Goal: Task Accomplishment & Management: Manage account settings

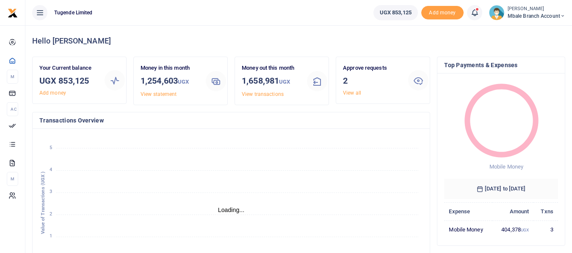
scroll to position [7, 7]
click at [356, 94] on link "View all" at bounding box center [352, 93] width 18 height 6
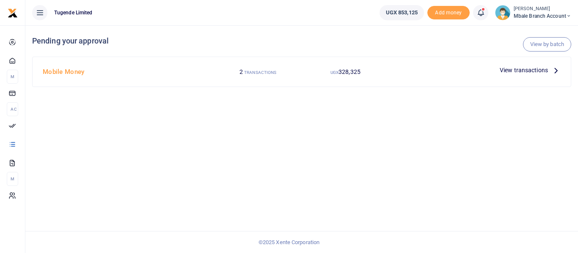
click at [534, 69] on span "View transactions" at bounding box center [524, 70] width 48 height 9
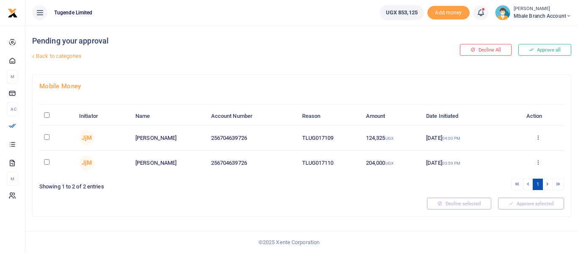
click at [47, 137] on input "checkbox" at bounding box center [47, 138] width 6 height 6
checkbox input "true"
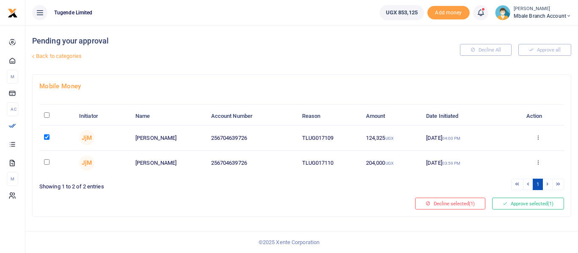
click at [46, 162] on input "checkbox" at bounding box center [47, 163] width 6 height 6
checkbox input "true"
click at [522, 203] on button "Approve selected (2)" at bounding box center [528, 204] width 72 height 12
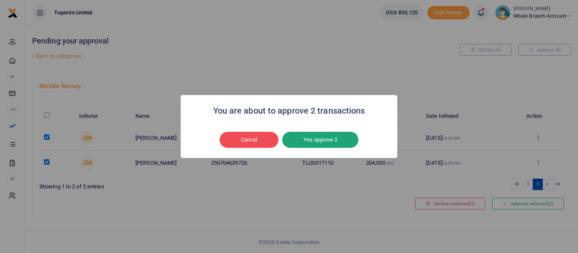
click at [333, 141] on button "Yes approve 2" at bounding box center [320, 140] width 76 height 16
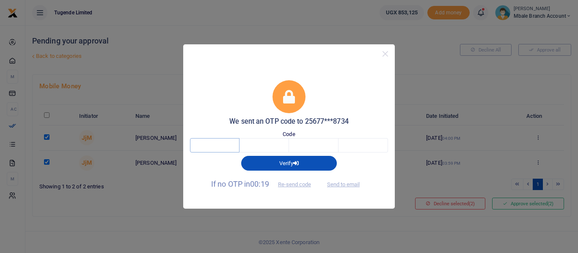
click at [223, 146] on input "text" at bounding box center [215, 145] width 50 height 14
type input "9"
type input "5"
type input "0"
type input "7"
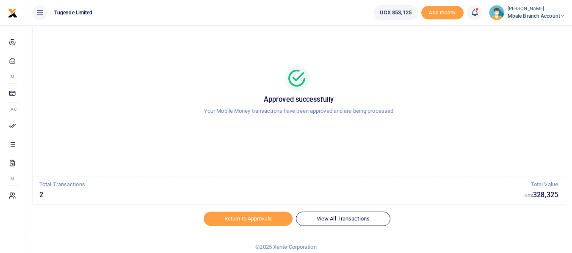
scroll to position [41, 0]
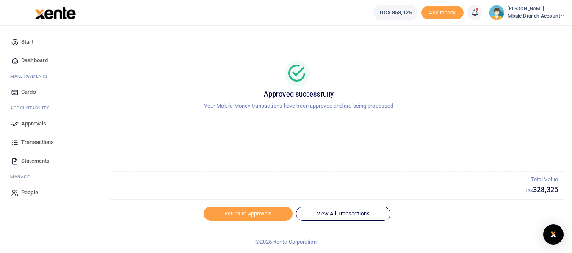
click at [40, 142] on span "Transactions" at bounding box center [37, 142] width 33 height 8
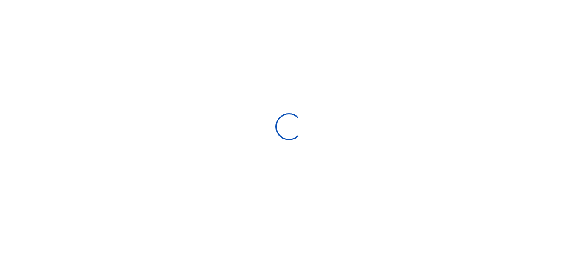
select select
type input "09/11/2025 - 10/10/2025"
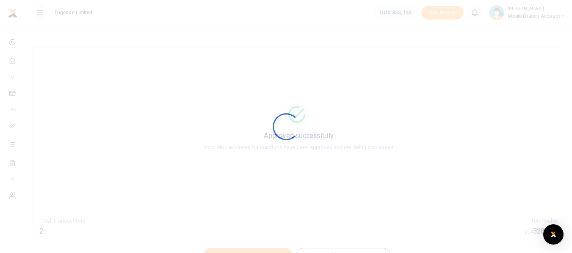
scroll to position [41, 0]
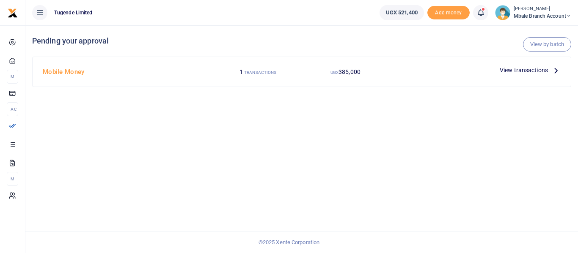
click at [554, 69] on icon at bounding box center [555, 70] width 9 height 9
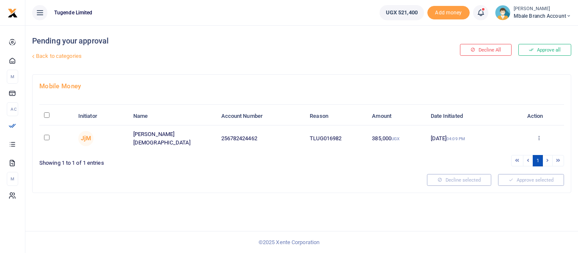
click at [45, 138] on input "checkbox" at bounding box center [47, 138] width 6 height 6
checkbox input "true"
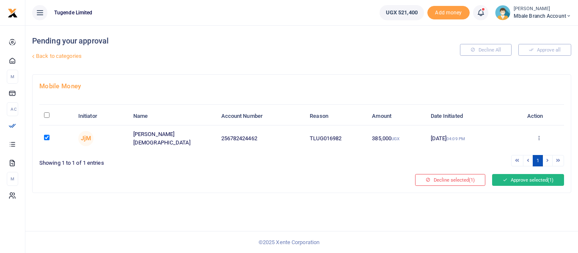
click at [517, 179] on button "Approve selected (1)" at bounding box center [528, 180] width 72 height 12
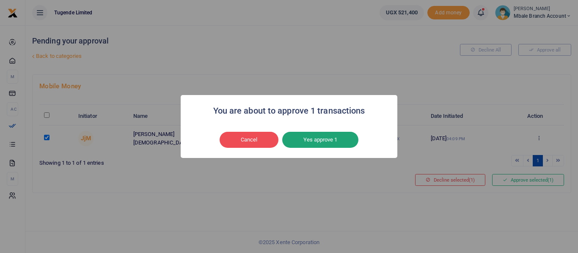
click at [330, 140] on button "Yes approve 1" at bounding box center [320, 140] width 76 height 16
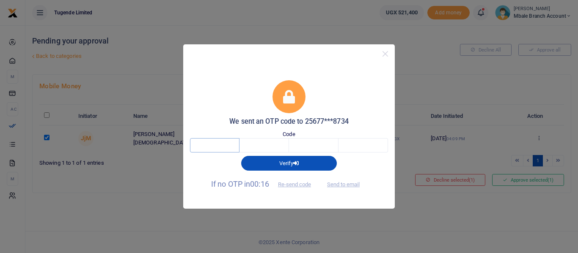
click at [221, 145] on input "text" at bounding box center [215, 145] width 50 height 14
type input "6"
type input "5"
type input "3"
type input "6"
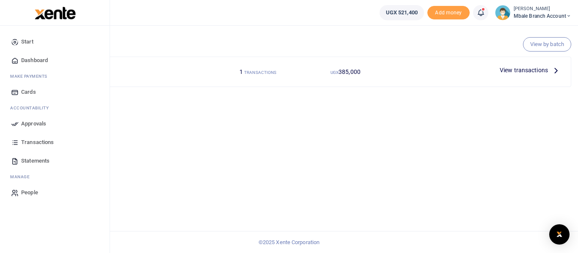
click at [36, 143] on span "Transactions" at bounding box center [37, 142] width 33 height 8
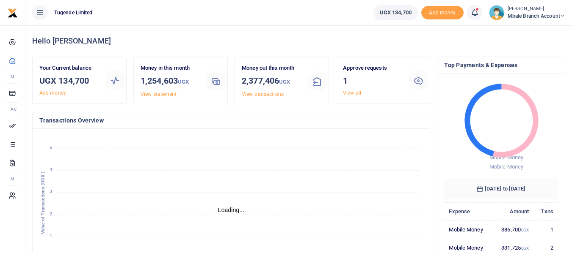
scroll to position [7, 7]
click at [418, 82] on icon at bounding box center [418, 80] width 10 height 10
click at [352, 96] on div "Approve requests 1 View all" at bounding box center [371, 80] width 65 height 33
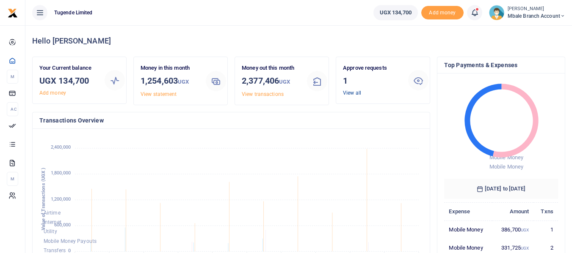
click at [349, 92] on link "View all" at bounding box center [352, 93] width 18 height 6
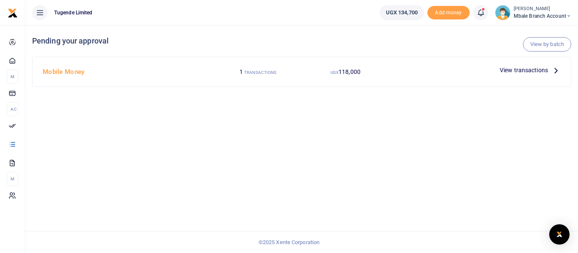
click at [536, 69] on span "View transactions" at bounding box center [524, 70] width 48 height 9
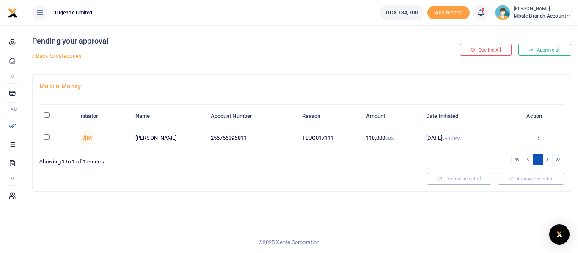
click at [47, 138] on input "checkbox" at bounding box center [47, 138] width 6 height 6
checkbox input "true"
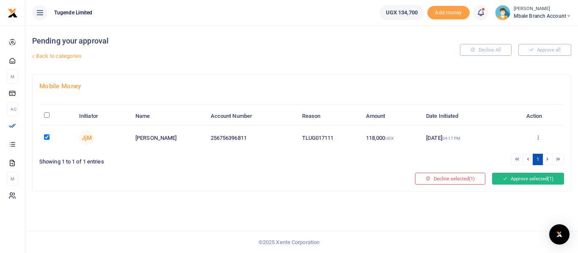
click at [520, 179] on button "Approve selected (1)" at bounding box center [528, 179] width 72 height 12
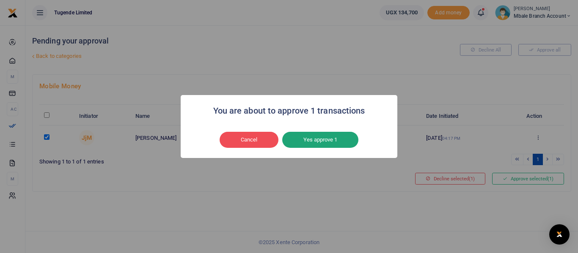
click at [340, 136] on button "Yes approve 1" at bounding box center [320, 140] width 76 height 16
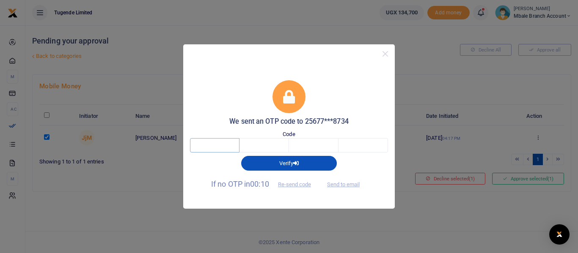
click at [226, 144] on input "text" at bounding box center [215, 145] width 50 height 14
type input "5"
type input "3"
type input "5"
type input "7"
